Goal: Task Accomplishment & Management: Check status

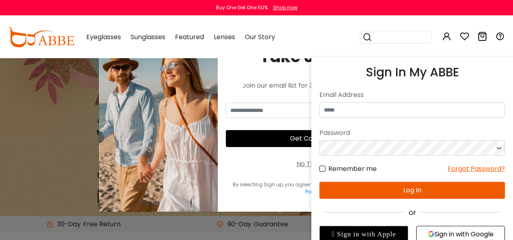
click at [448, 35] on icon at bounding box center [447, 36] width 10 height 10
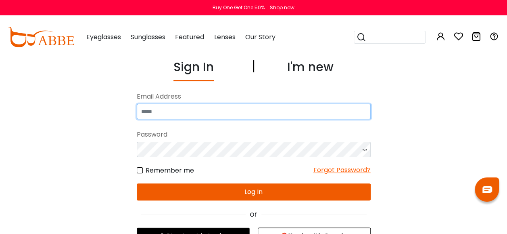
click at [203, 115] on input "email" at bounding box center [254, 111] width 234 height 15
type input "**********"
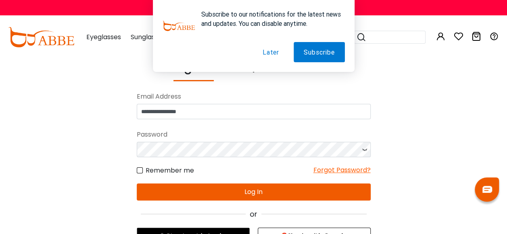
click at [271, 58] on button "Later" at bounding box center [270, 52] width 37 height 20
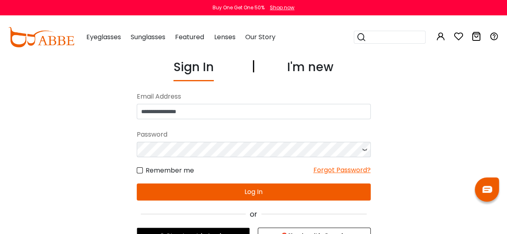
click at [273, 188] on button "Log In" at bounding box center [254, 191] width 234 height 17
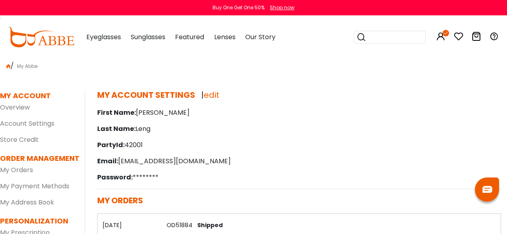
scroll to position [121, 0]
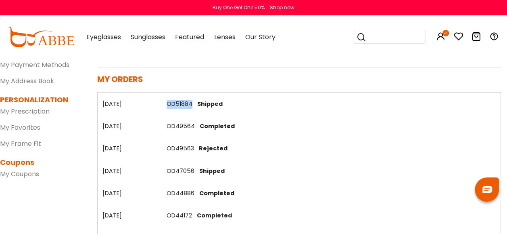
drag, startPoint x: 192, startPoint y: 103, endPoint x: 165, endPoint y: 103, distance: 27.0
click at [165, 103] on td "OD51884 Shipped" at bounding box center [331, 103] width 339 height 22
copy link "OD51884"
click at [485, 189] on img at bounding box center [487, 189] width 10 height 7
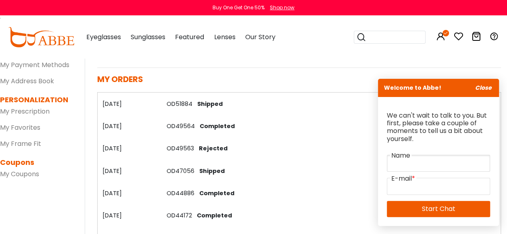
click at [427, 164] on input "text" at bounding box center [438, 162] width 103 height 17
type input "***"
type input "**********"
click at [442, 210] on link "Start Chat" at bounding box center [438, 208] width 103 height 16
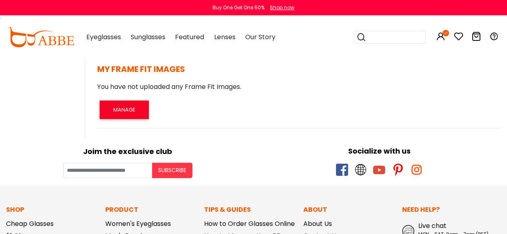
scroll to position [1008, 0]
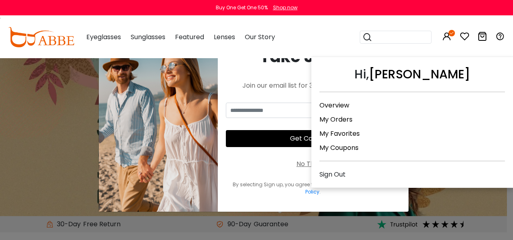
click at [449, 36] on icon at bounding box center [447, 36] width 10 height 10
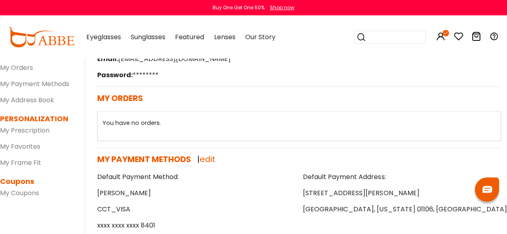
scroll to position [121, 0]
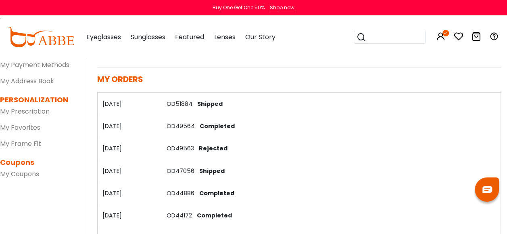
click at [184, 105] on link "OD51884" at bounding box center [180, 104] width 26 height 8
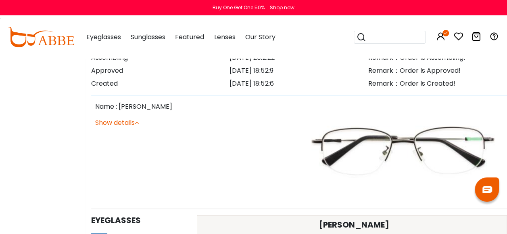
scroll to position [900, 0]
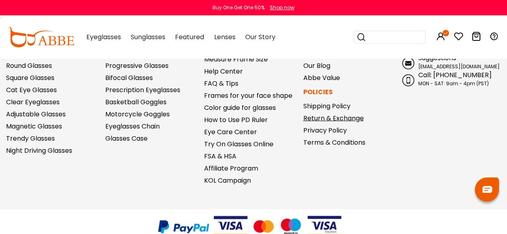
click at [348, 117] on link "Return & Exchange" at bounding box center [333, 117] width 60 height 9
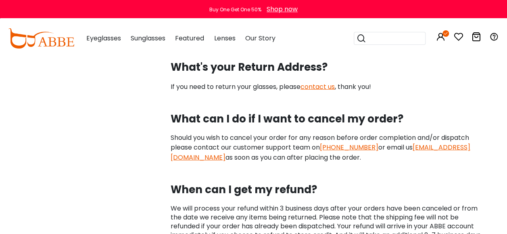
scroll to position [928, 0]
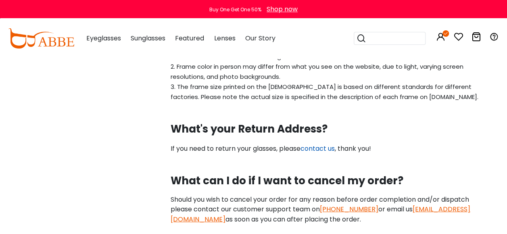
click at [323, 144] on link "contact us" at bounding box center [317, 148] width 34 height 9
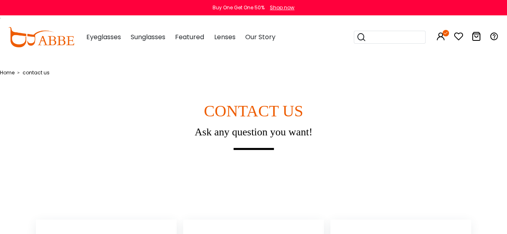
scroll to position [161, 0]
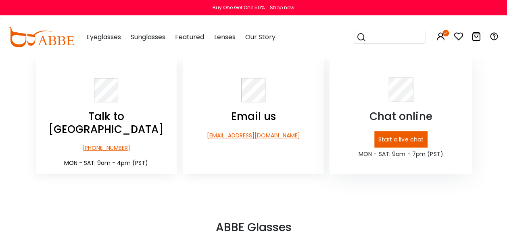
click at [407, 146] on p "Start a live chat" at bounding box center [400, 139] width 53 height 17
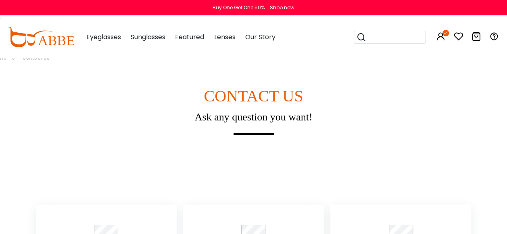
scroll to position [0, 0]
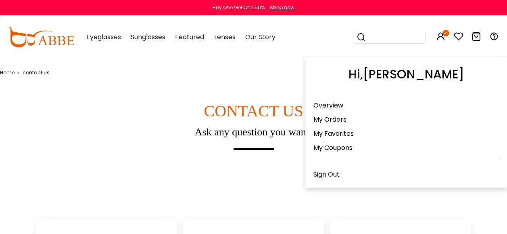
click at [440, 35] on icon at bounding box center [441, 36] width 10 height 10
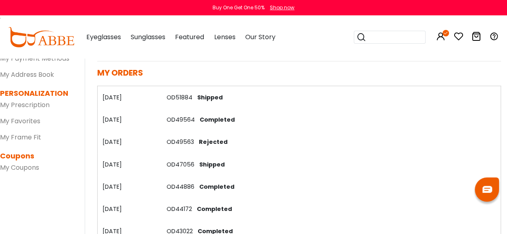
scroll to position [161, 0]
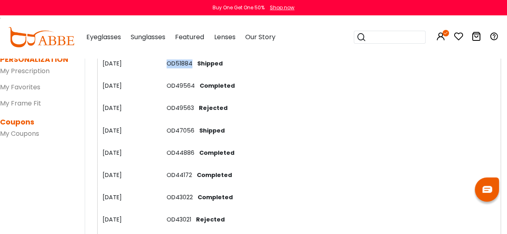
drag, startPoint x: 191, startPoint y: 69, endPoint x: 165, endPoint y: 61, distance: 27.4
click at [165, 61] on td "OD51884 Shipped" at bounding box center [331, 63] width 339 height 22
copy link "OD51884"
